Goal: Task Accomplishment & Management: Complete application form

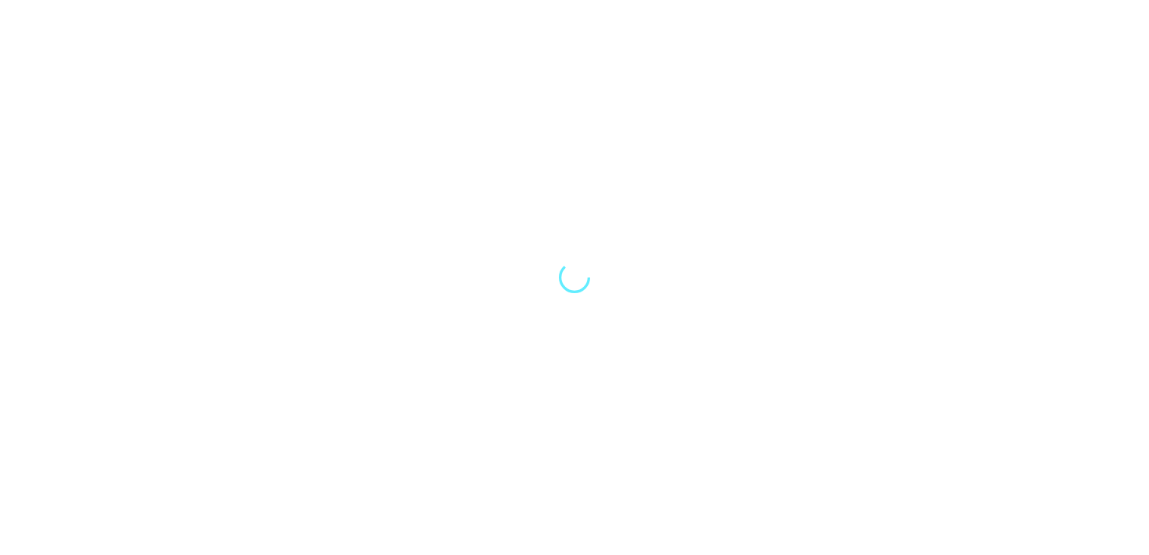
select select "Song"
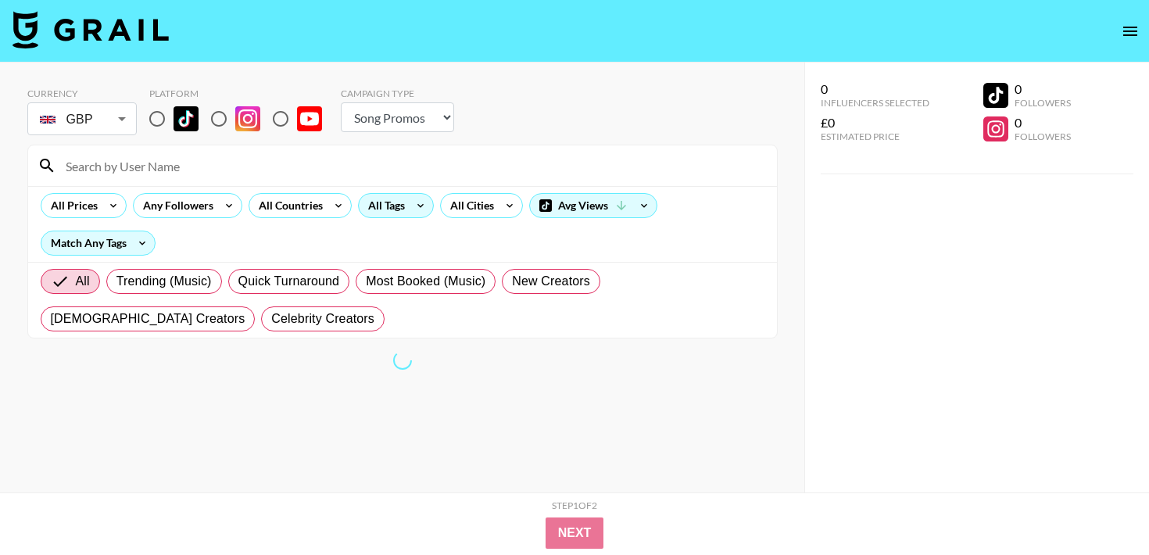
click at [420, 214] on icon at bounding box center [420, 205] width 25 height 23
click at [800, 253] on div at bounding box center [574, 277] width 1149 height 555
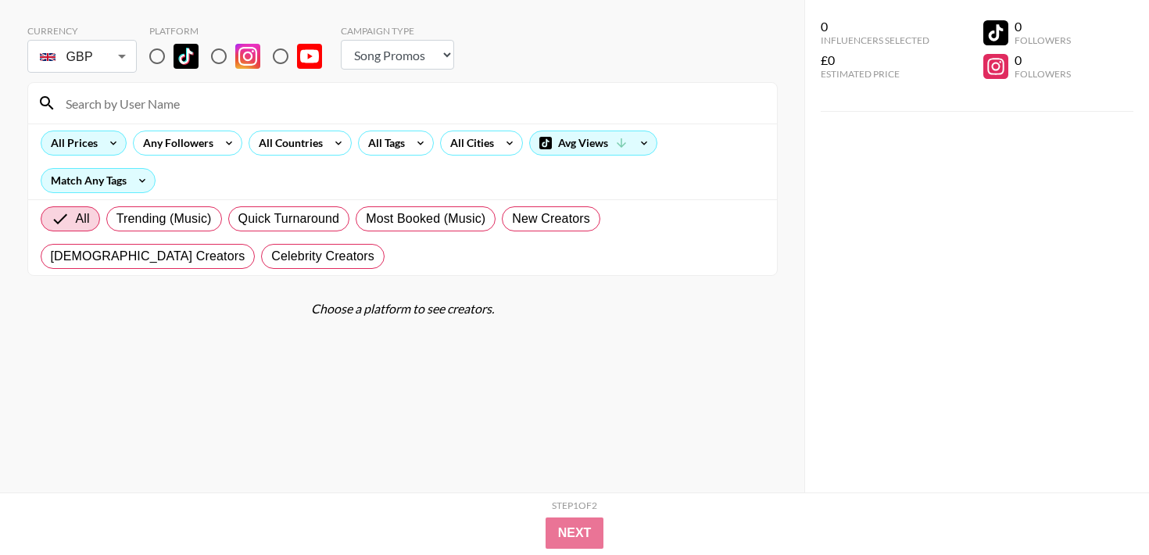
click at [91, 146] on div "All Prices" at bounding box center [70, 142] width 59 height 23
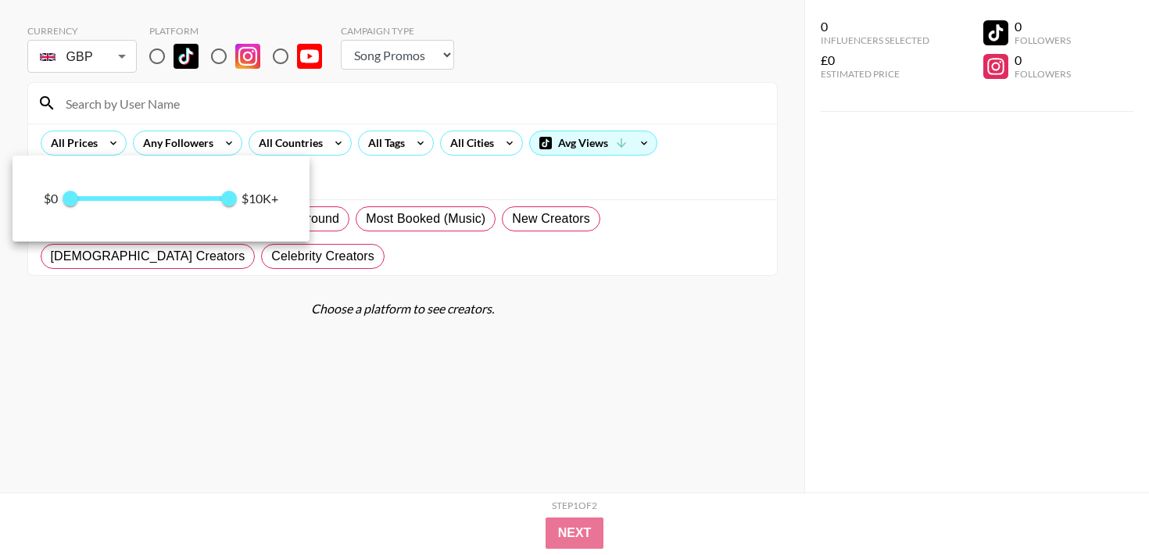
click at [149, 55] on div at bounding box center [574, 277] width 1149 height 555
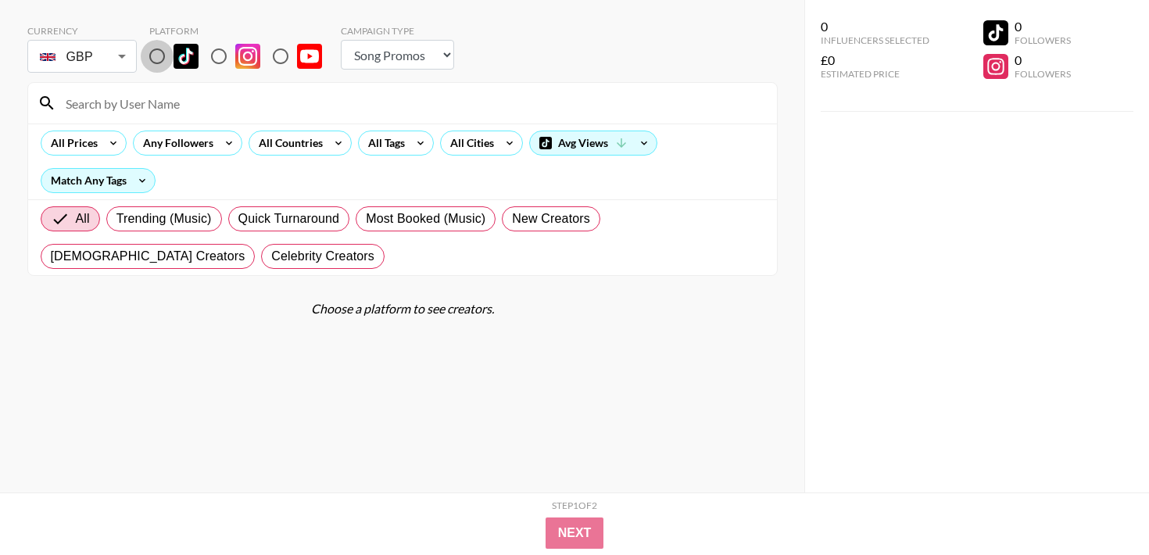
click at [159, 54] on input "radio" at bounding box center [157, 56] width 33 height 33
radio input "true"
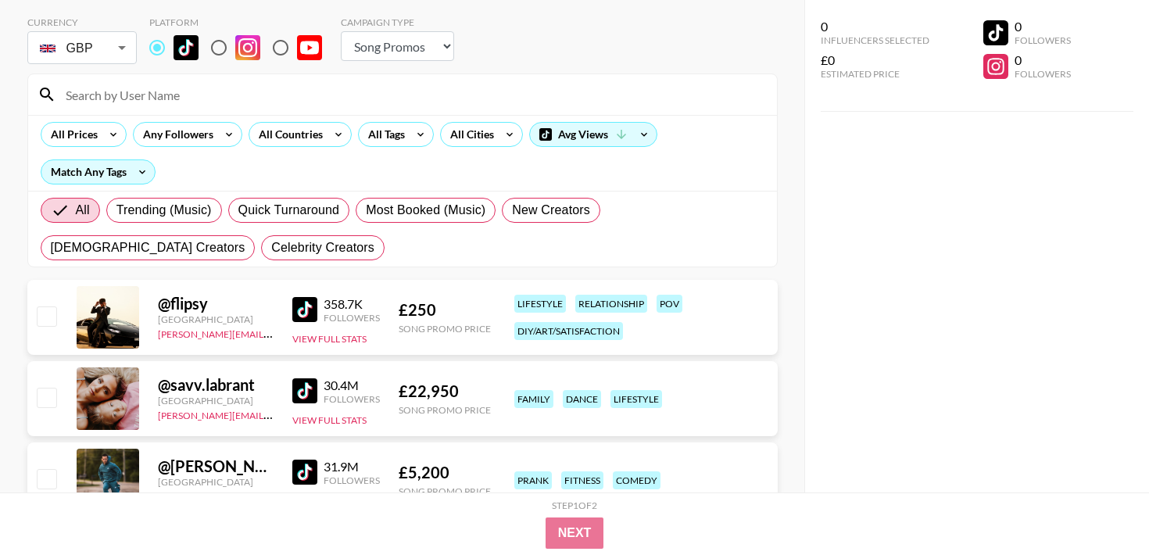
scroll to position [53, 0]
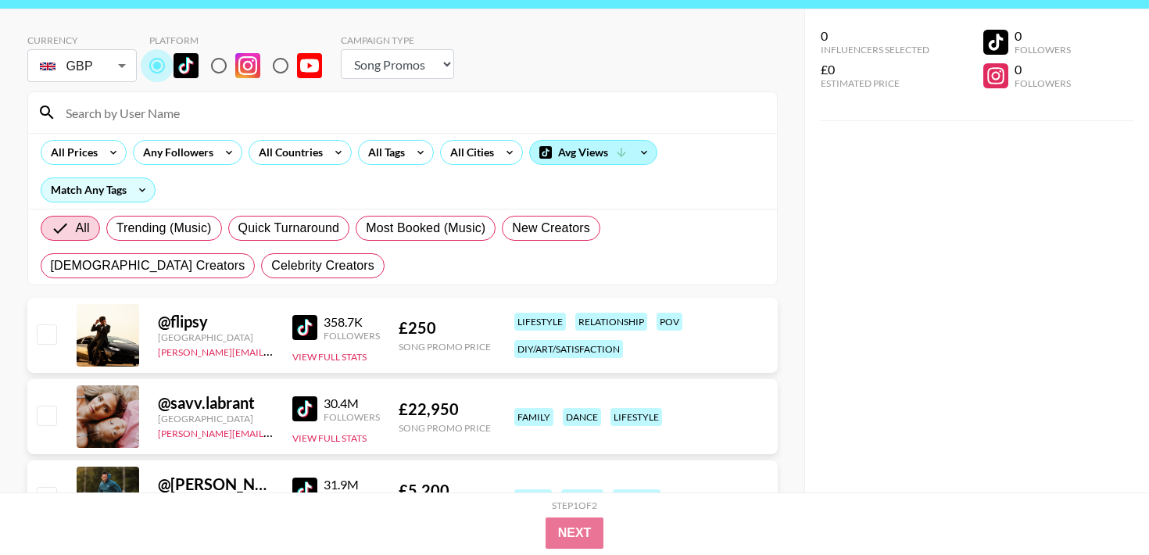
click at [614, 143] on div "Avg Views" at bounding box center [593, 152] width 127 height 23
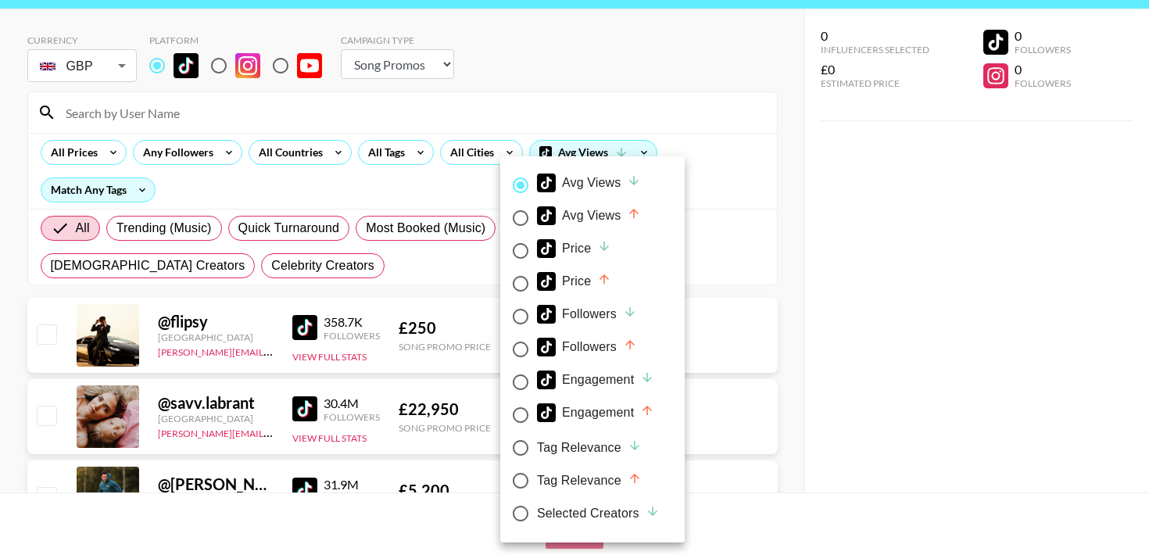
click at [277, 260] on div at bounding box center [574, 277] width 1149 height 555
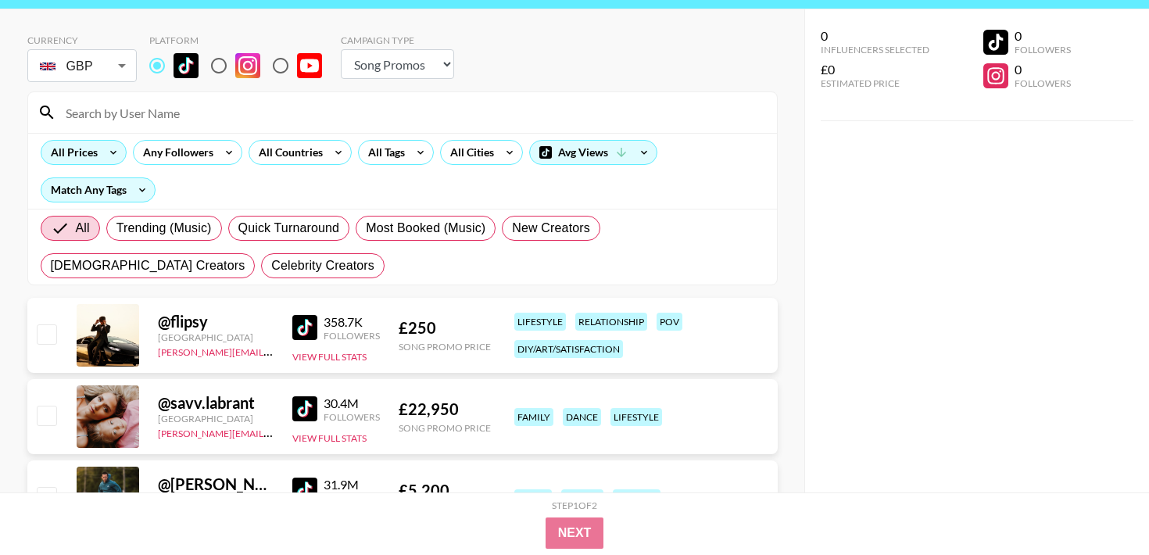
click at [124, 147] on icon at bounding box center [113, 152] width 25 height 23
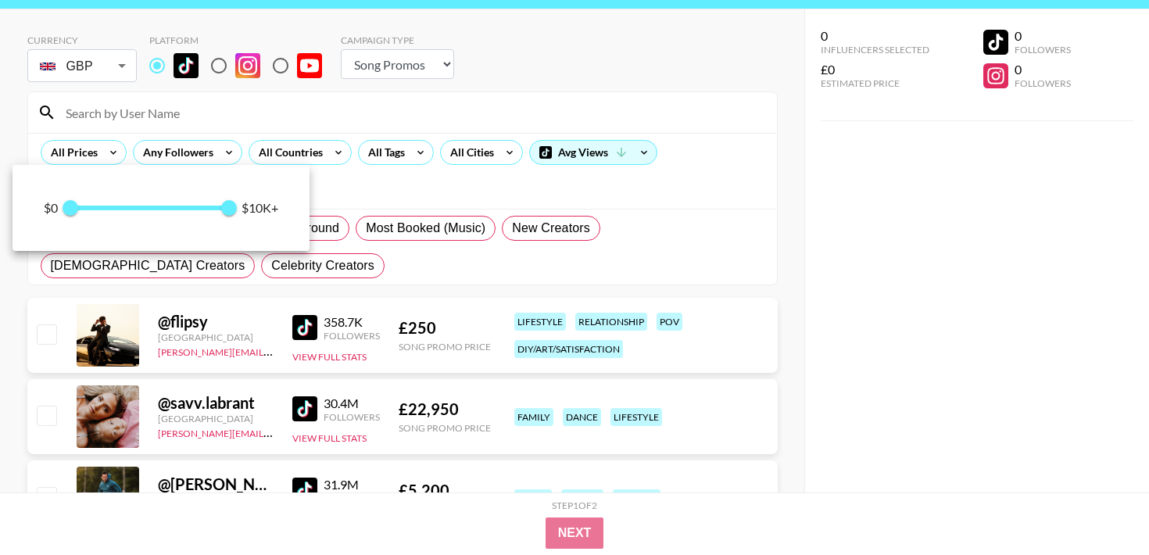
click at [52, 339] on div at bounding box center [574, 277] width 1149 height 555
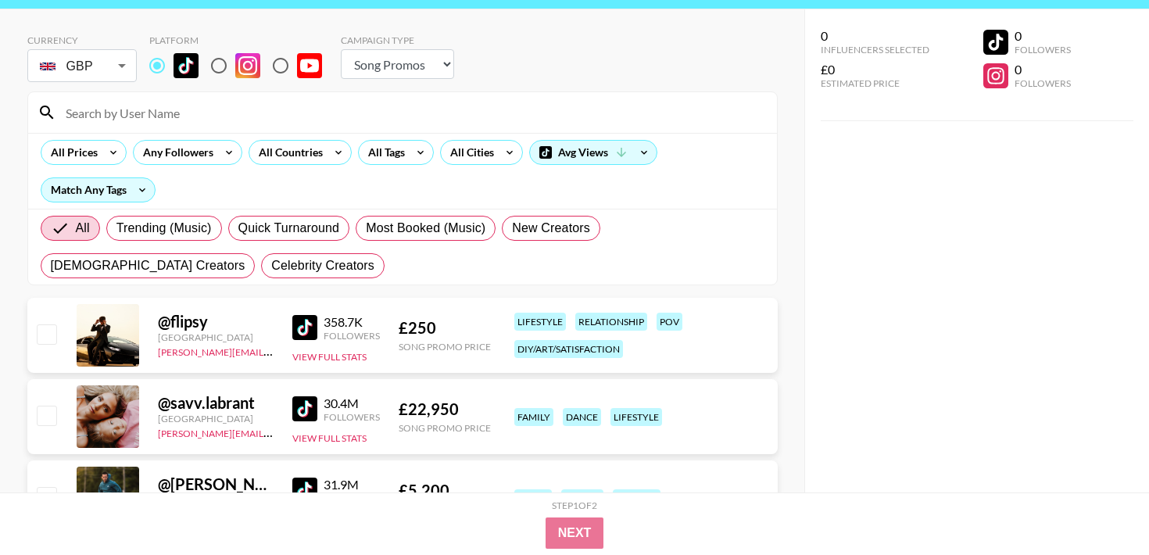
click at [52, 329] on input "checkbox" at bounding box center [46, 333] width 19 height 19
checkbox input "true"
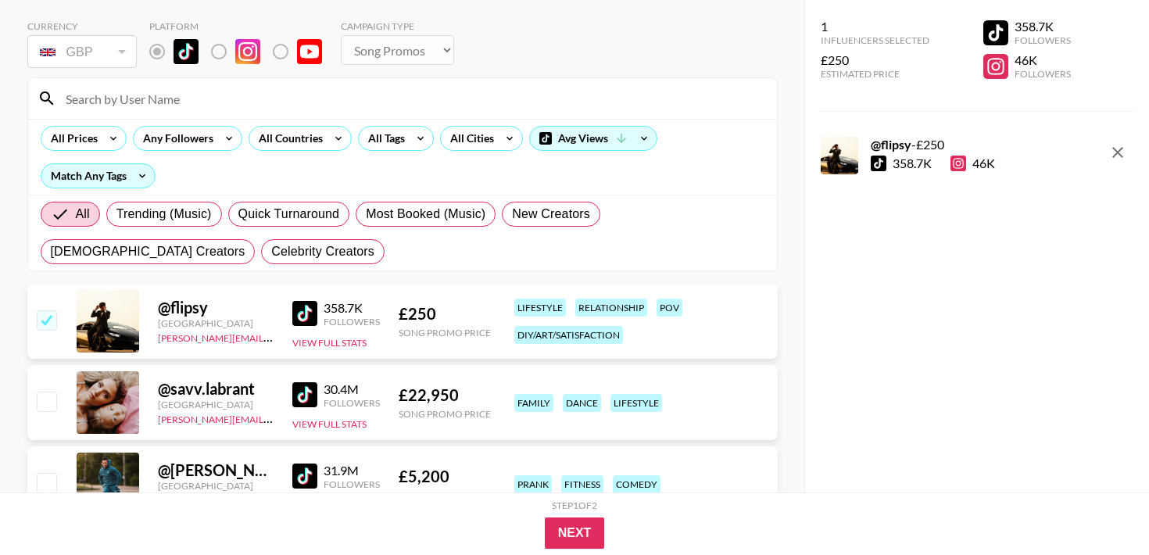
scroll to position [66, 0]
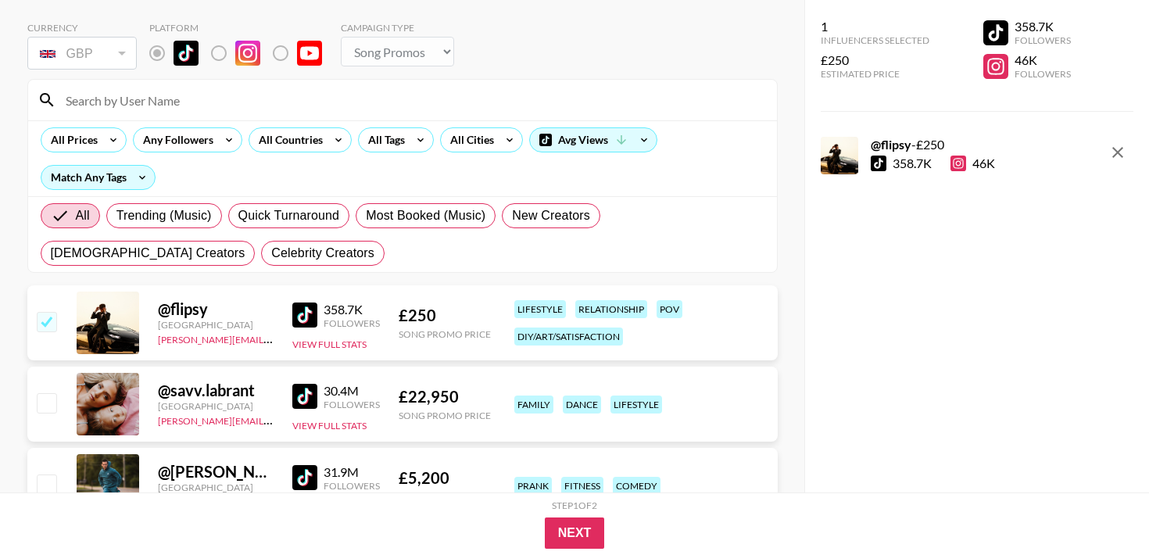
click at [56, 412] on div at bounding box center [46, 404] width 24 height 27
click at [42, 397] on input "checkbox" at bounding box center [46, 402] width 19 height 19
checkbox input "true"
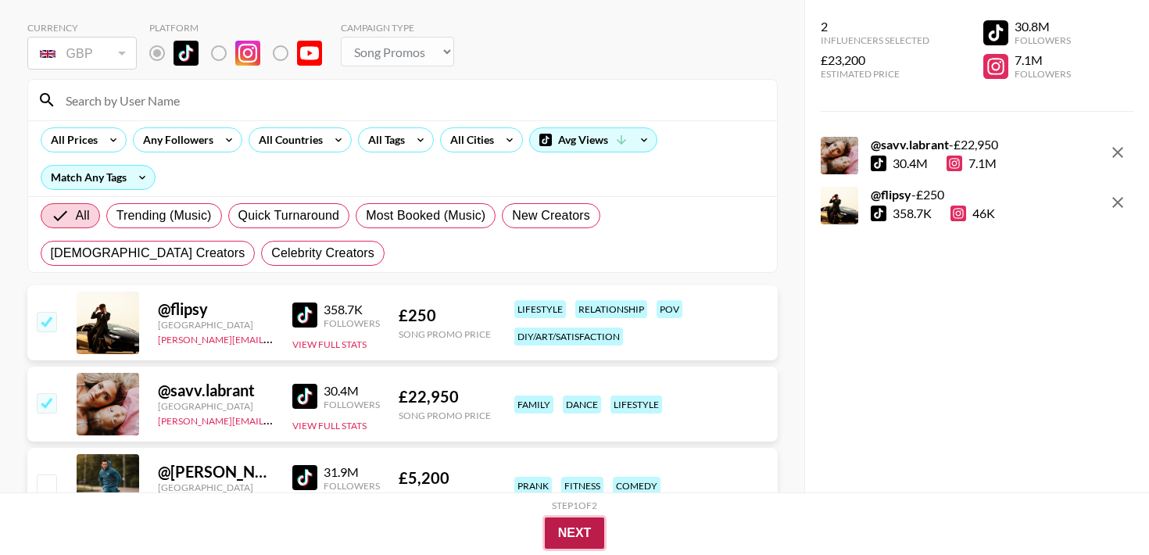
click at [598, 538] on button "Next" at bounding box center [575, 532] width 60 height 31
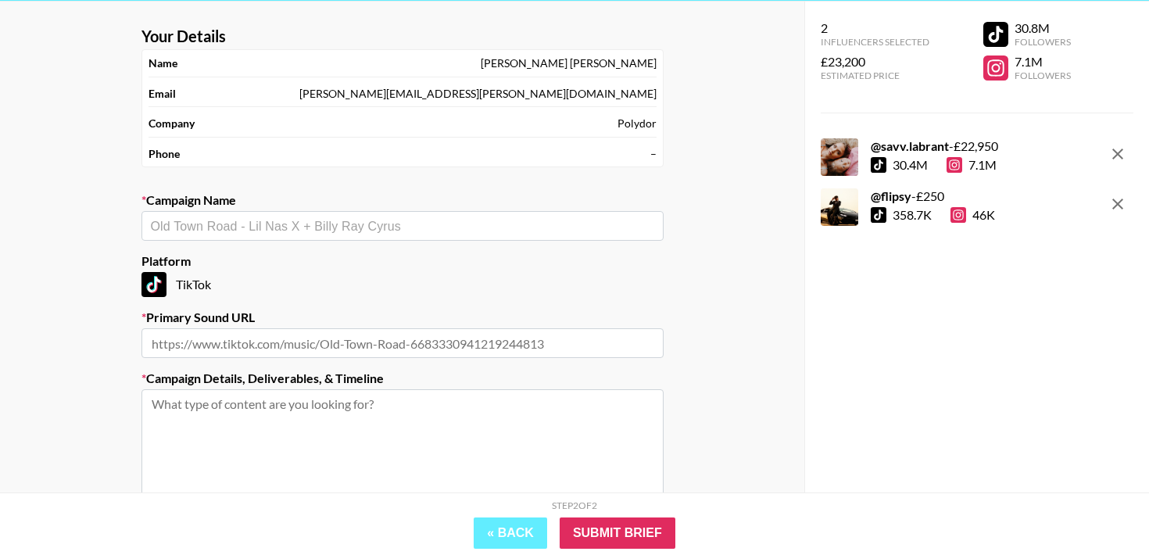
scroll to position [64, 0]
